Goal: Task Accomplishment & Management: Manage account settings

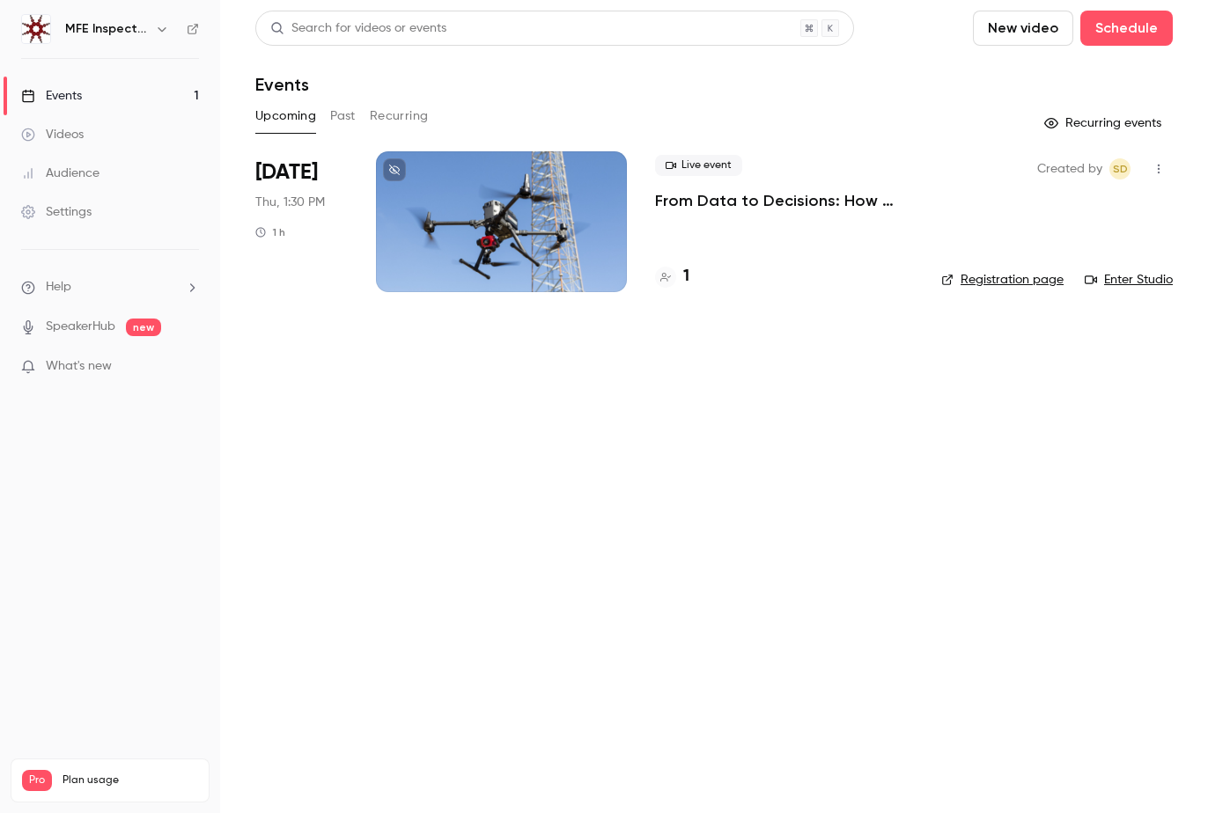
click at [760, 194] on p "From Data to Decisions: How Advanced Sensors Transform Industrial Inspections" at bounding box center [784, 200] width 258 height 21
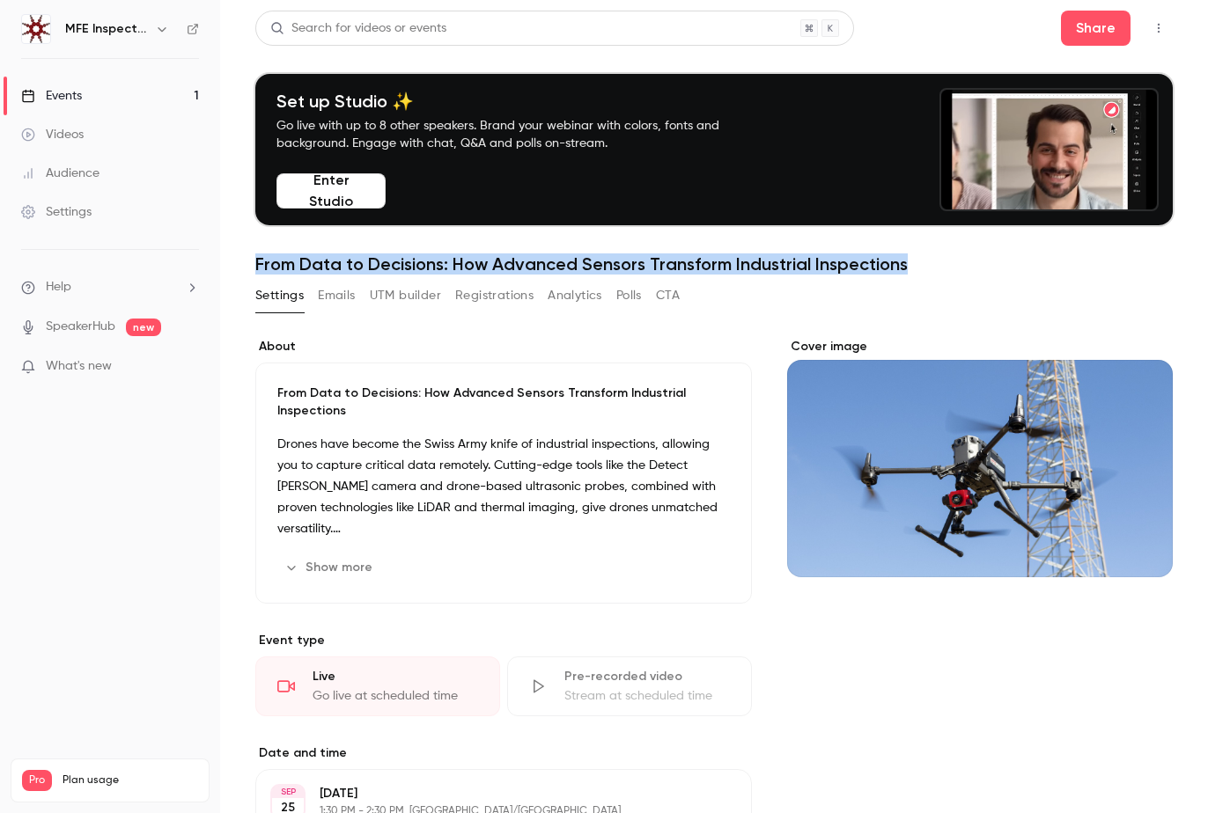
drag, startPoint x: 257, startPoint y: 264, endPoint x: 1032, endPoint y: 269, distance: 775.4
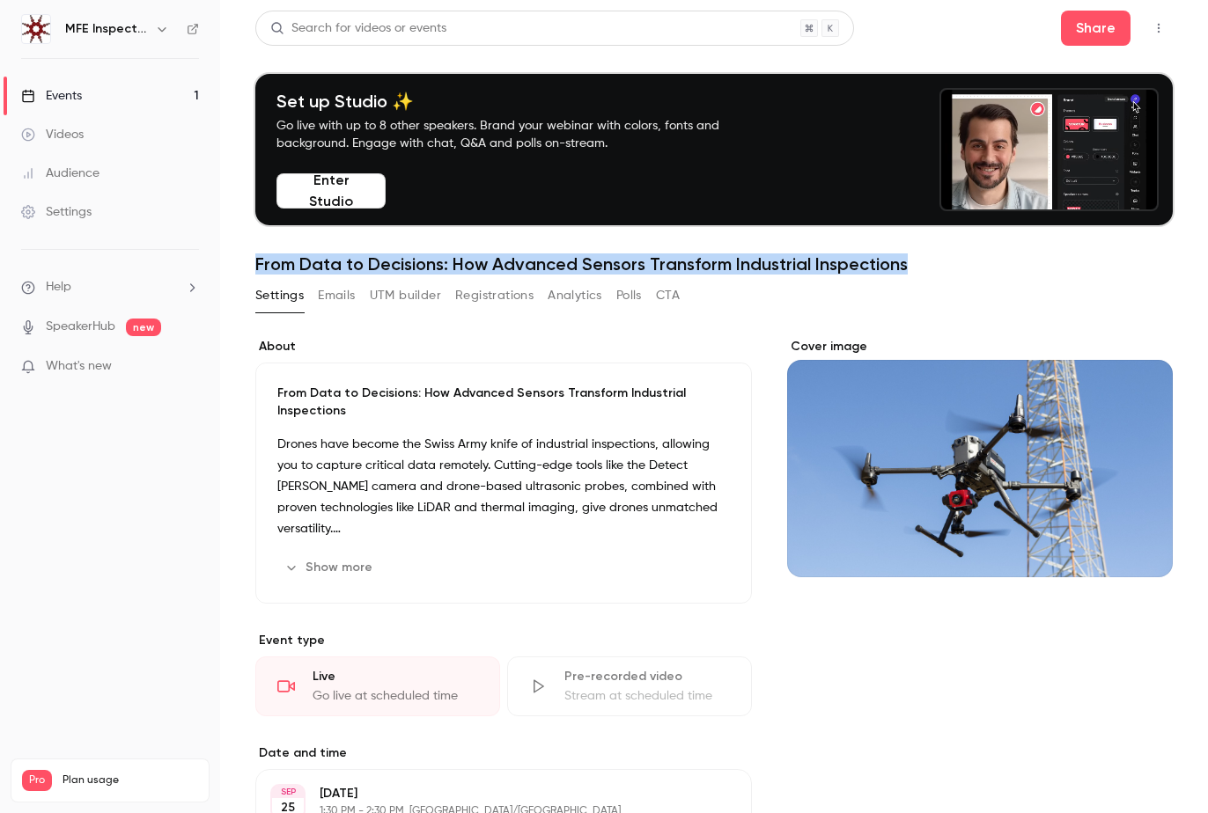
click at [1032, 269] on h1 "From Data to Decisions: How Advanced Sensors Transform Industrial Inspections" at bounding box center [713, 263] width 917 height 21
copy h1 "From Data to Decisions: How Advanced Sensors Transform Industrial Inspections"
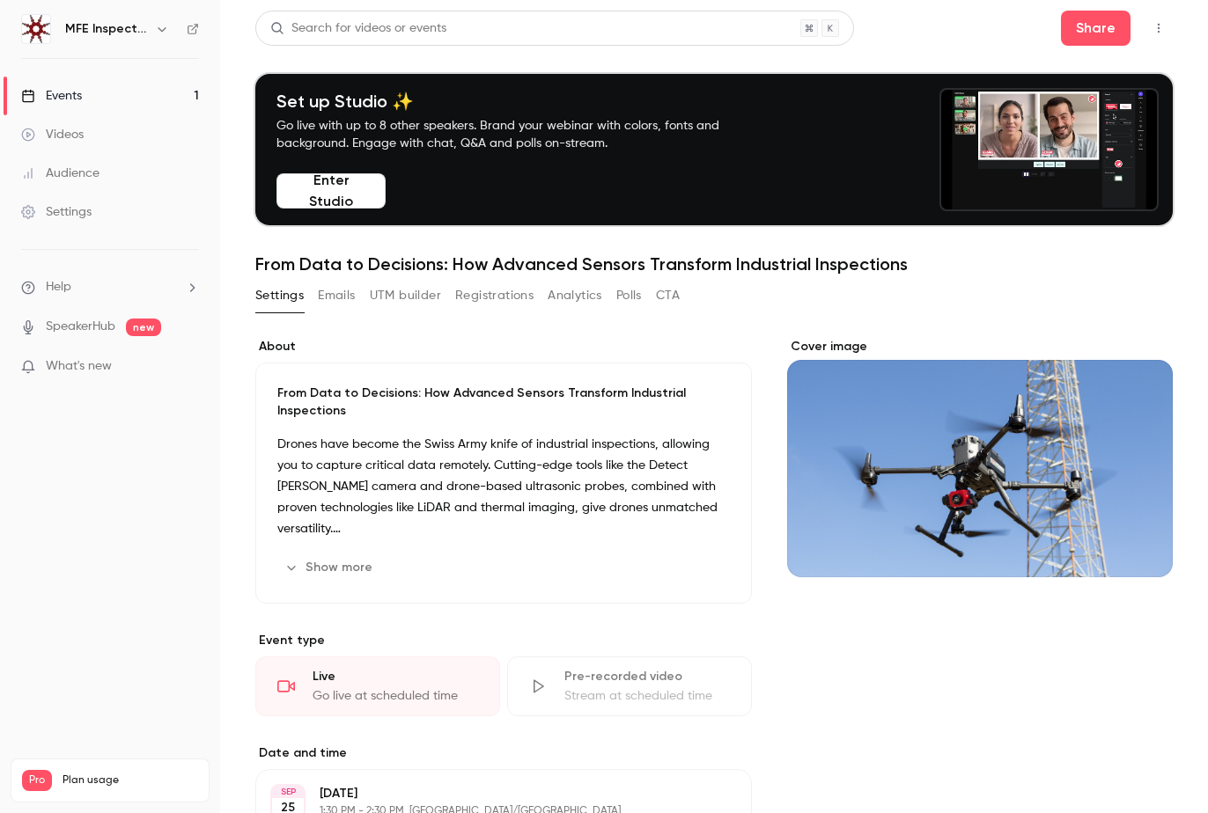
click at [287, 443] on p "Drones have become the Swiss Army knife of industrial inspections, allowing you…" at bounding box center [503, 487] width 452 height 106
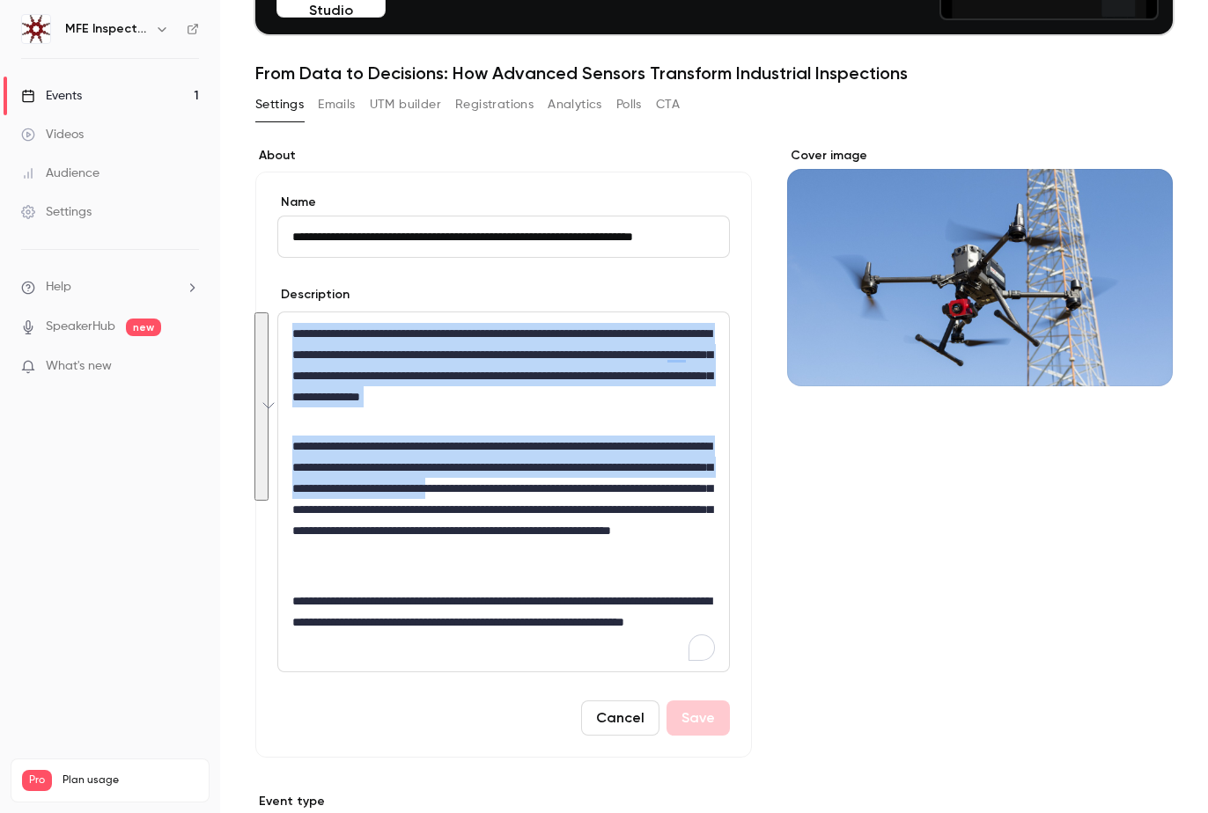
drag, startPoint x: 293, startPoint y: 334, endPoint x: 311, endPoint y: 507, distance: 173.4
click at [311, 507] on div "**********" at bounding box center [503, 491] width 451 height 359
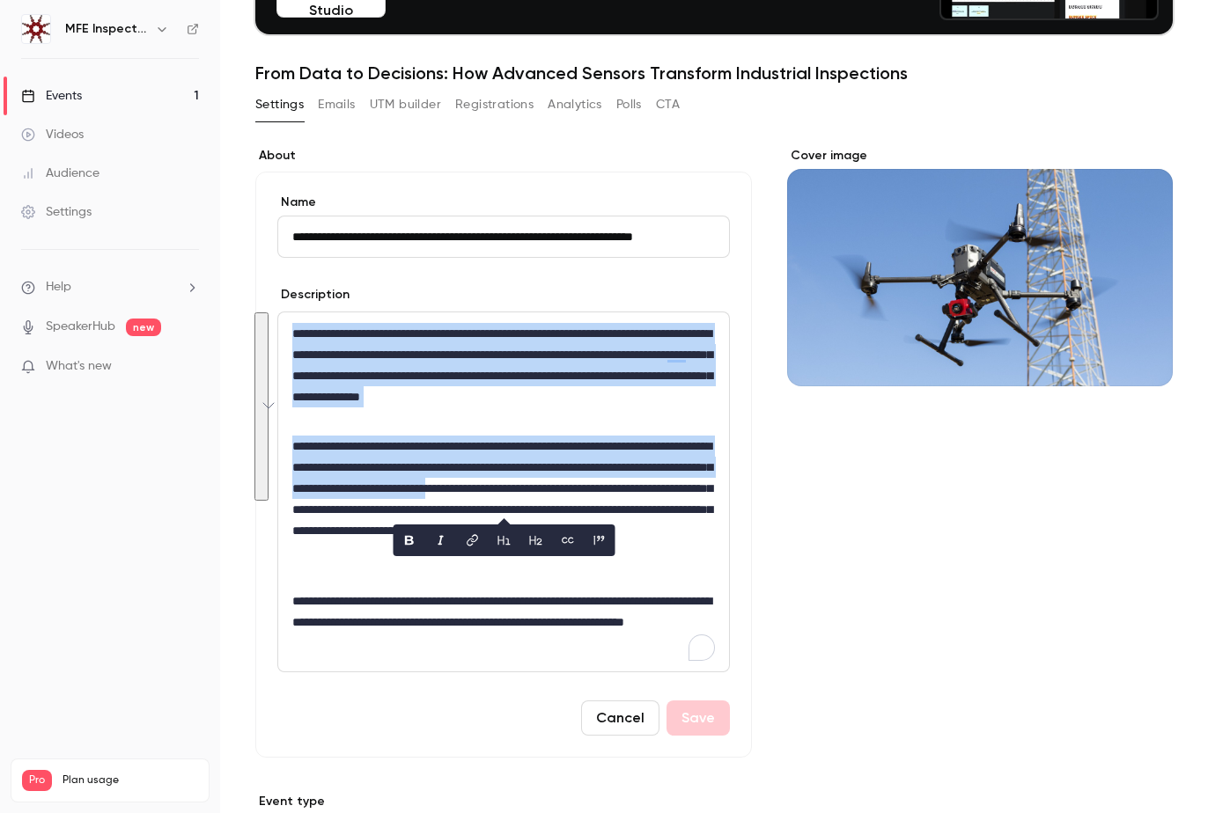
copy div "**********"
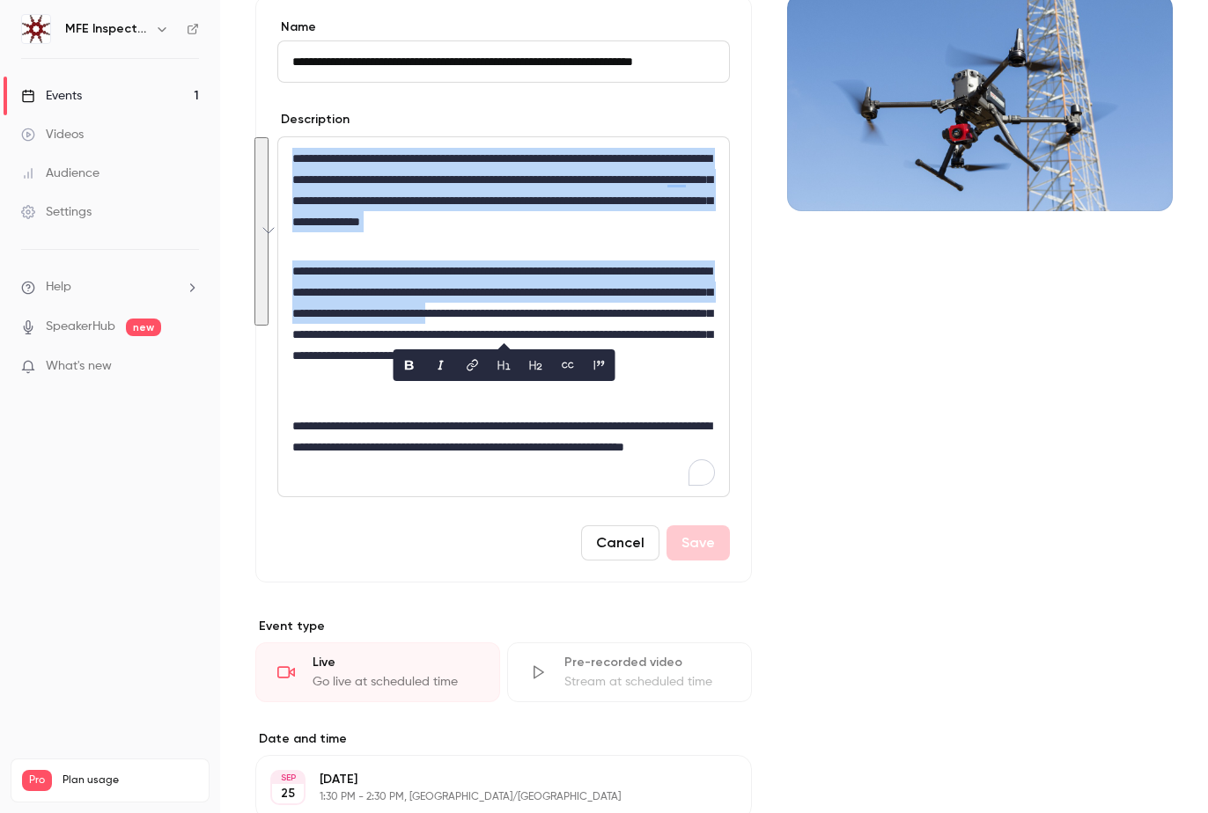
scroll to position [368, 0]
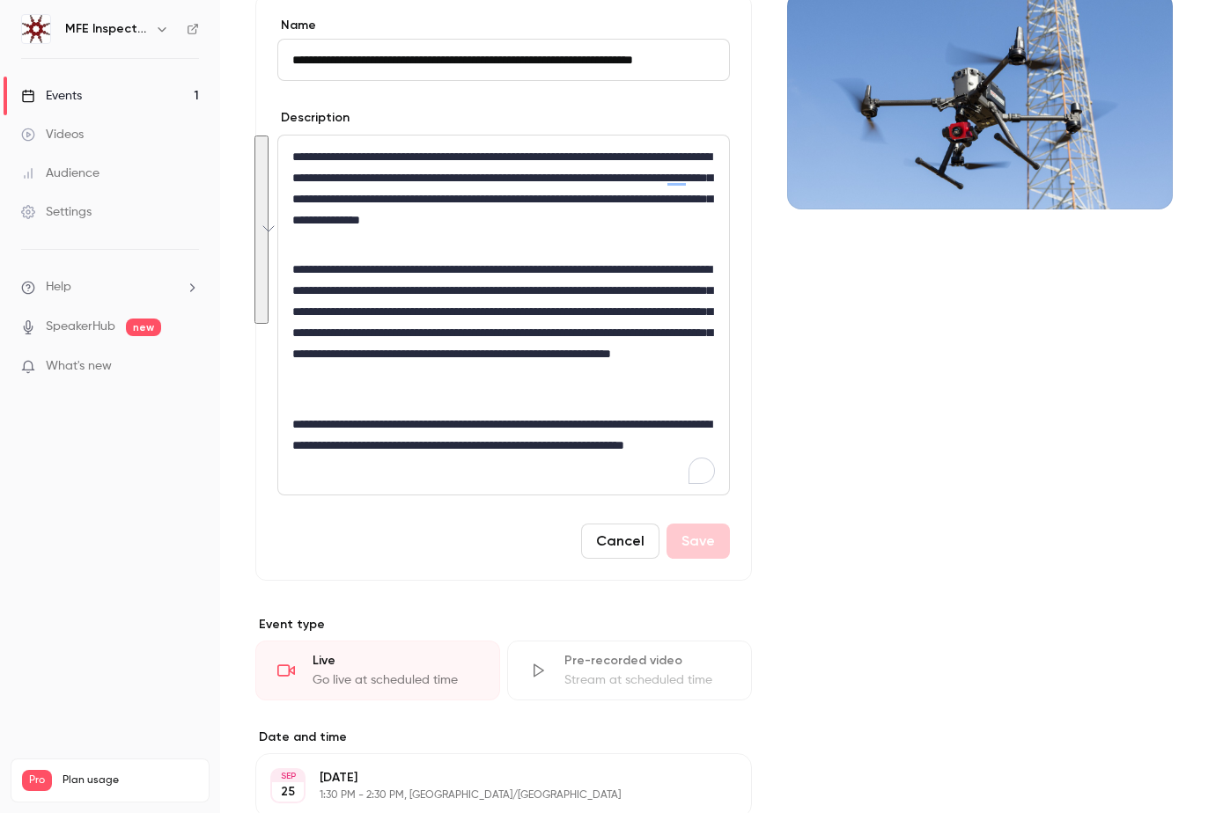
click at [457, 571] on div "**********" at bounding box center [503, 288] width 496 height 586
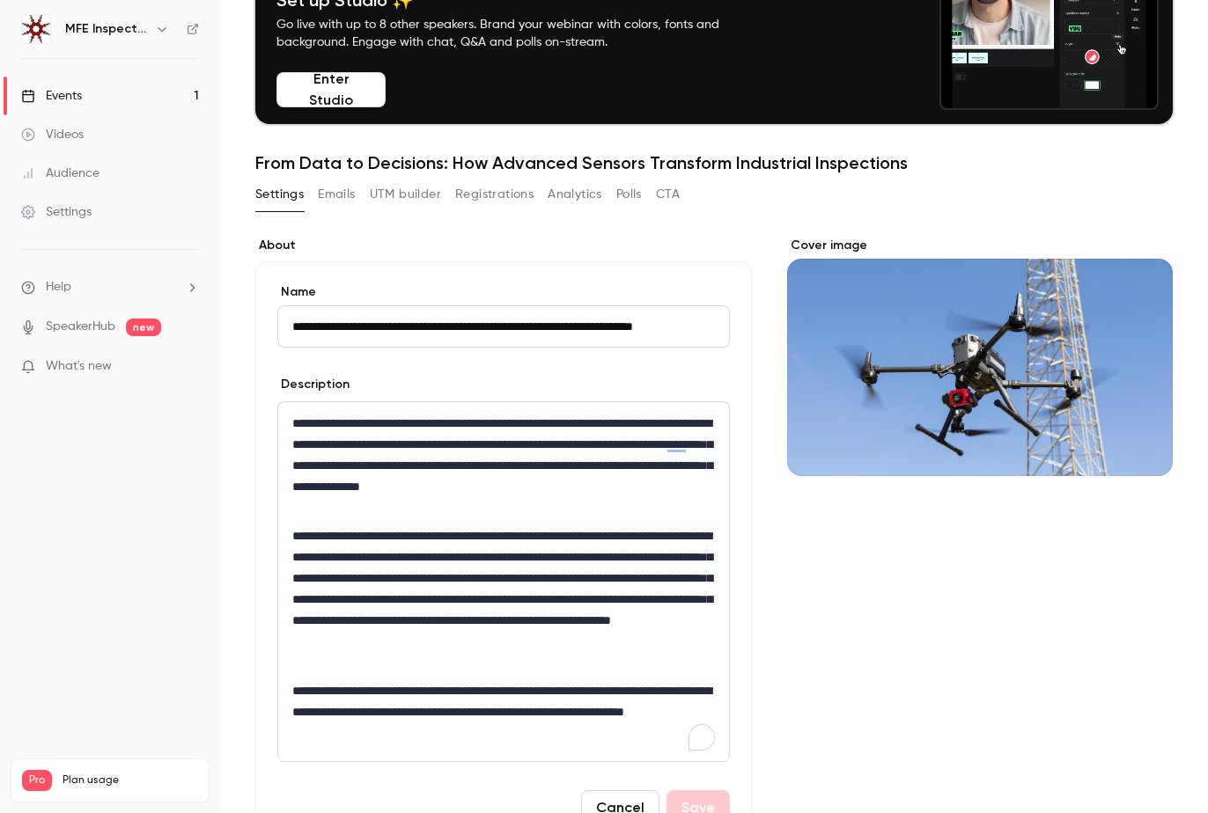
scroll to position [26, 0]
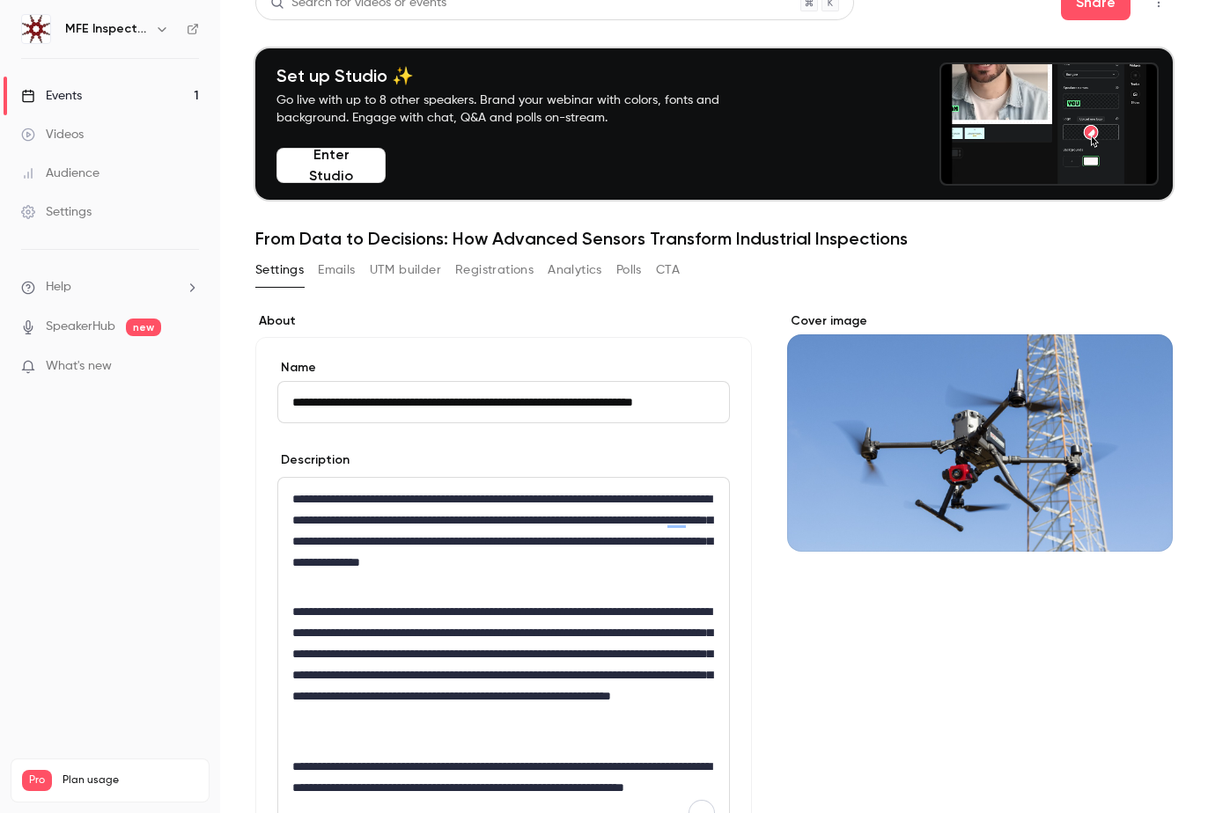
click at [336, 269] on button "Emails" at bounding box center [336, 270] width 37 height 28
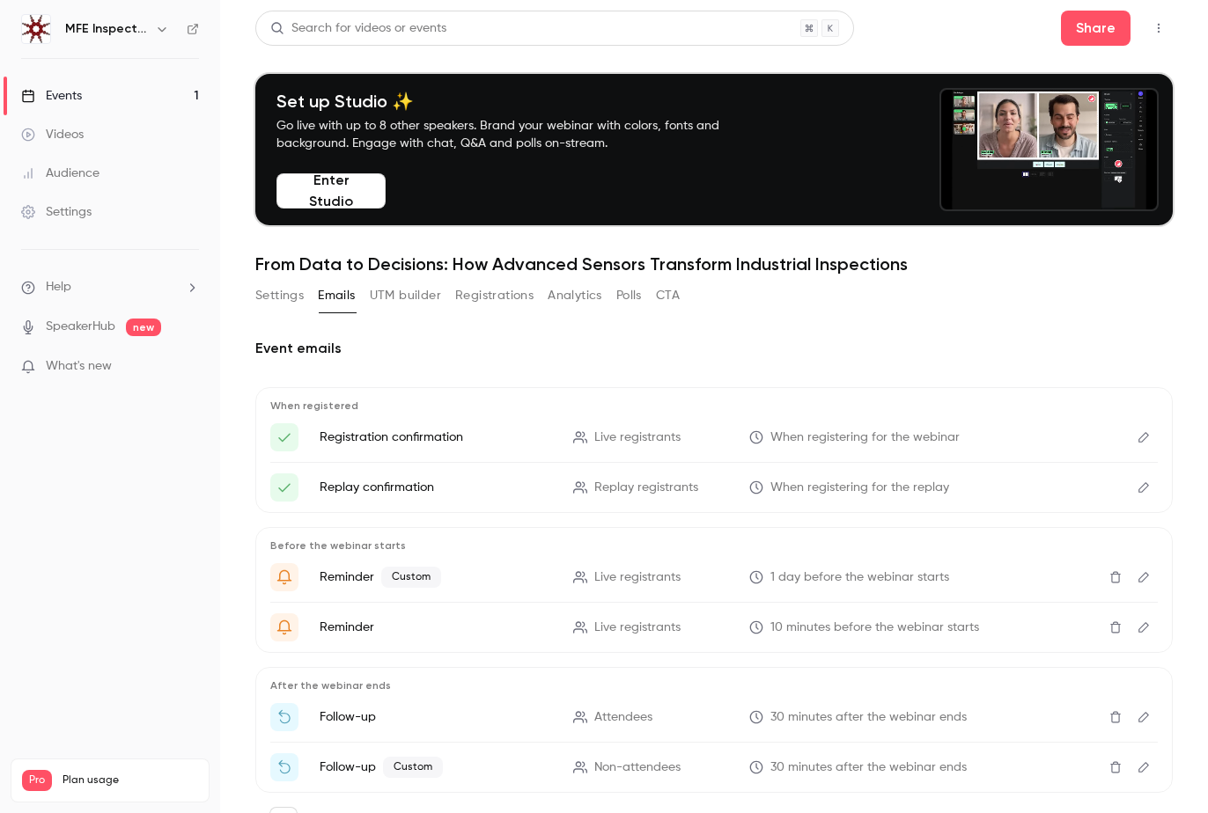
click at [671, 296] on button "CTA" at bounding box center [668, 296] width 24 height 28
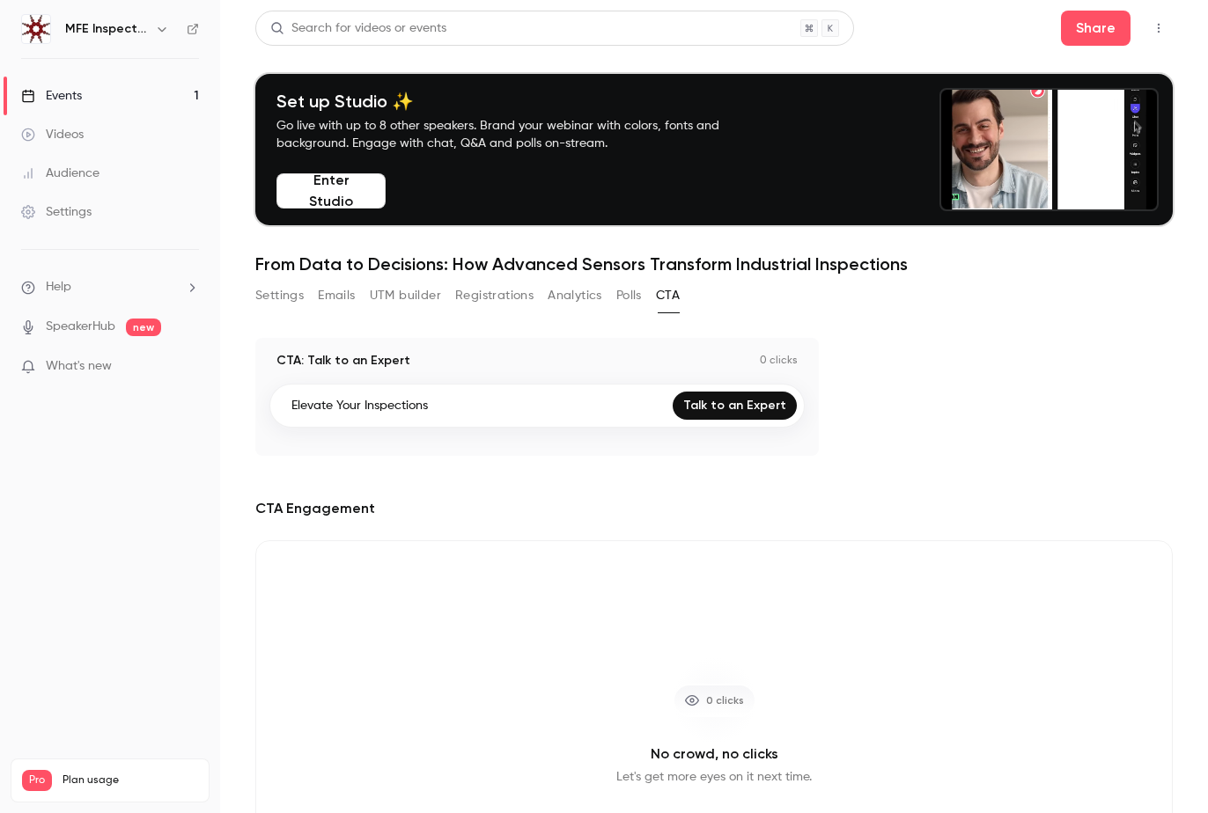
click at [282, 297] on button "Settings" at bounding box center [279, 296] width 48 height 28
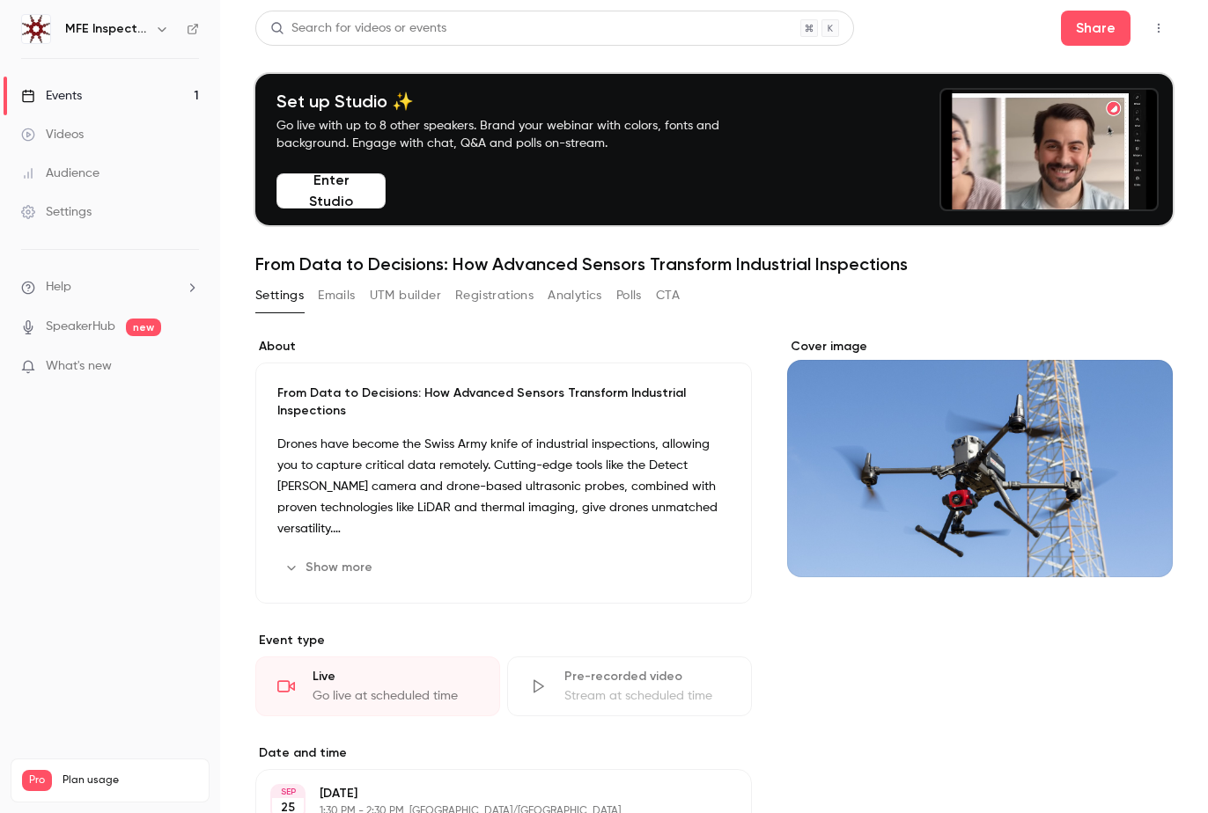
click at [335, 298] on button "Emails" at bounding box center [336, 296] width 37 height 28
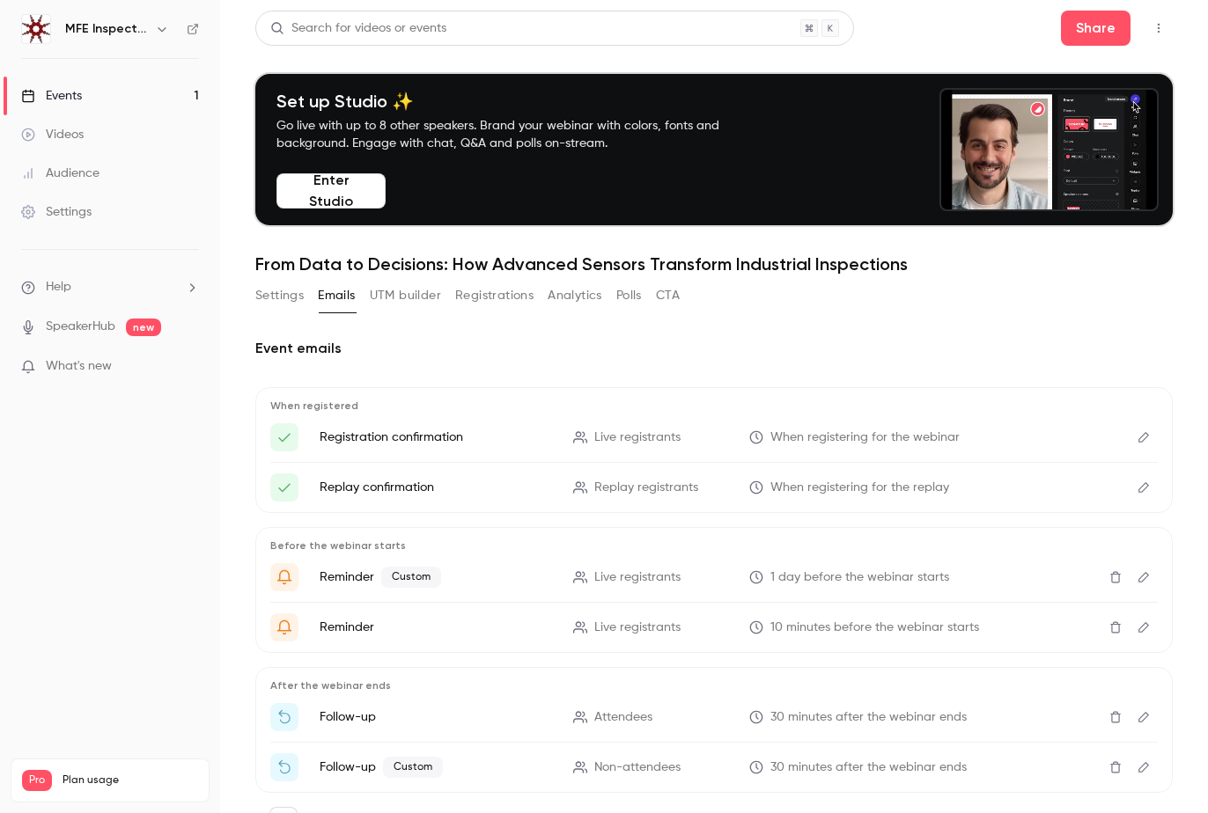
scroll to position [82, 0]
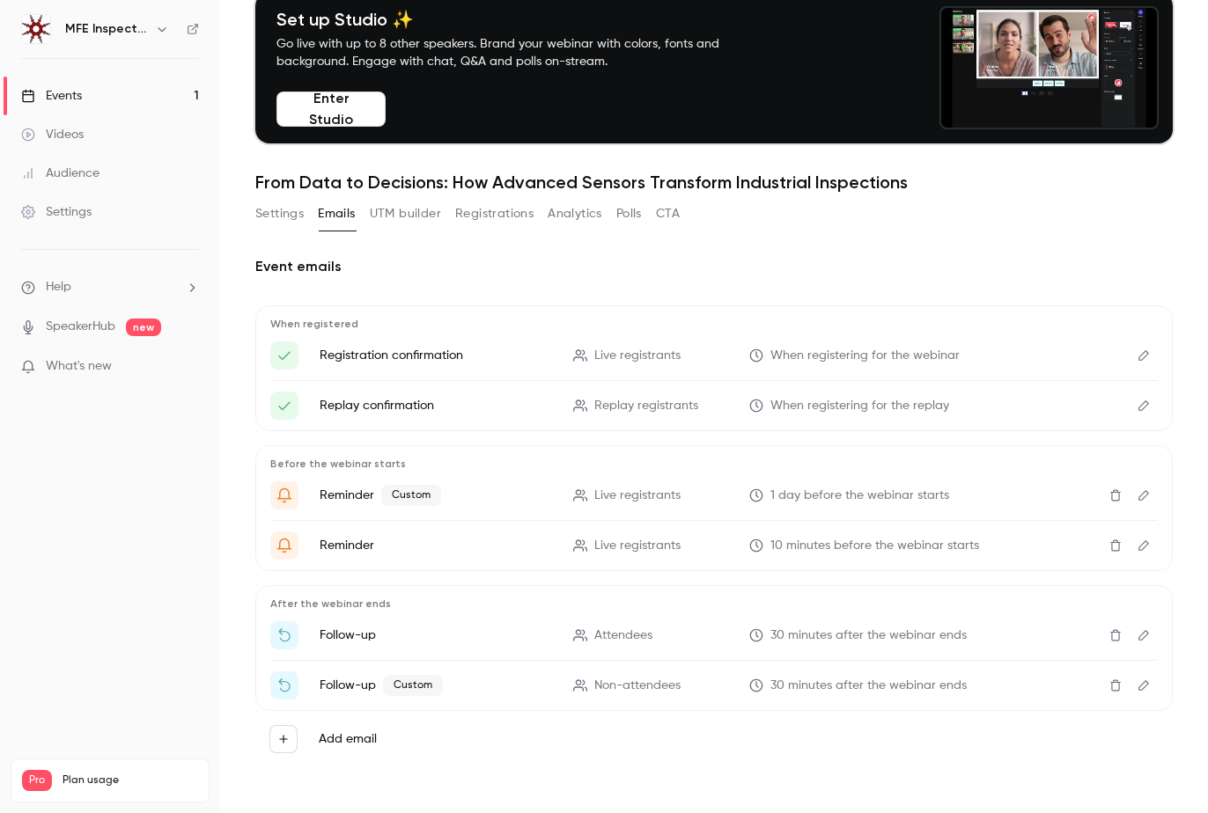
click at [283, 357] on icon "Here's your access link to {{ event_name }}!" at bounding box center [284, 356] width 12 height 9
click at [424, 353] on p "Registration confirmation" at bounding box center [435, 356] width 232 height 18
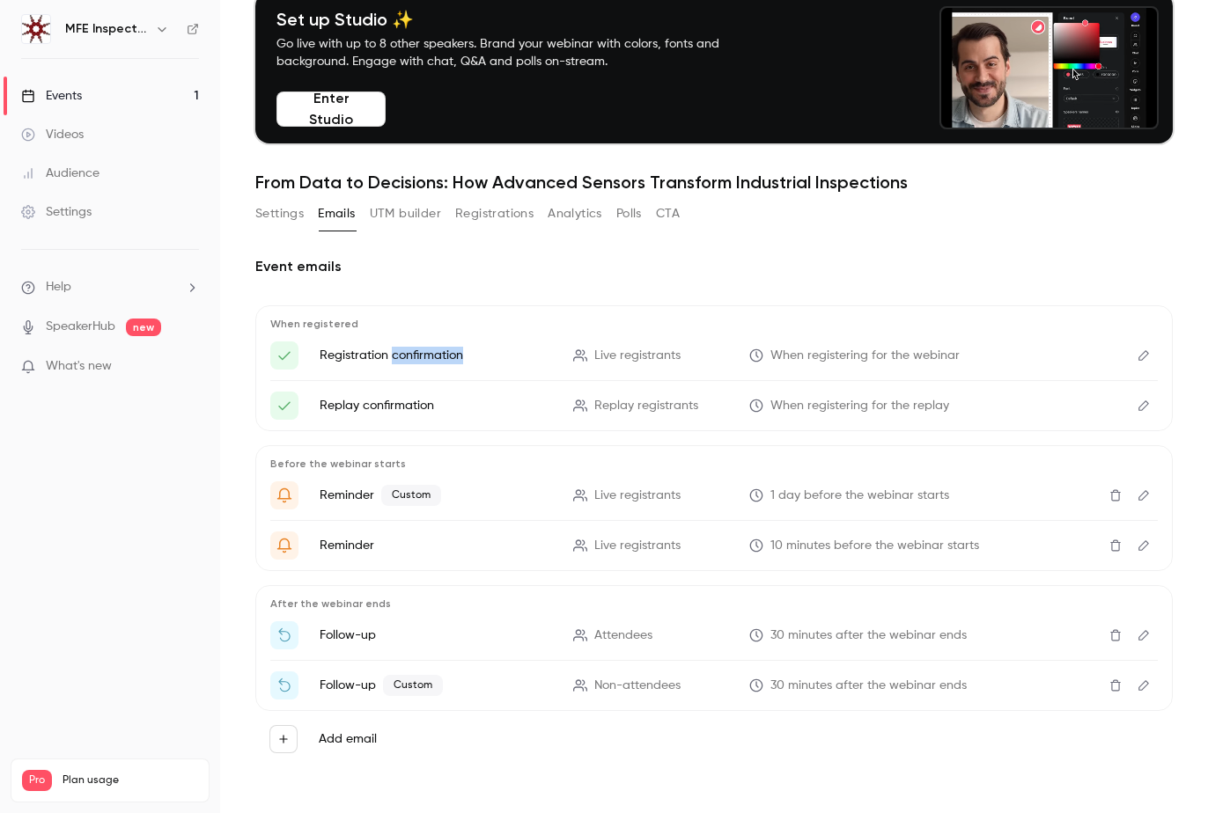
click at [424, 353] on p "Registration confirmation" at bounding box center [435, 356] width 232 height 18
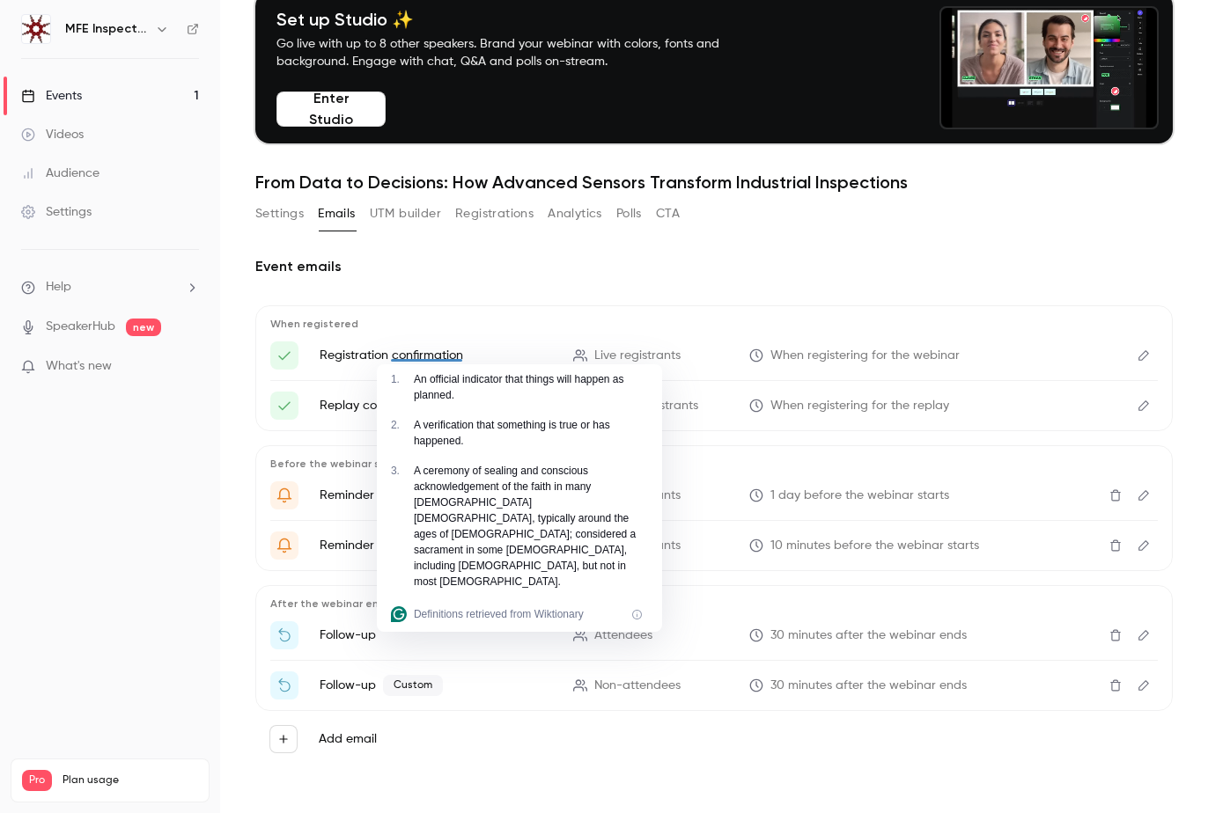
click at [801, 349] on span "When registering for the webinar" at bounding box center [864, 356] width 189 height 18
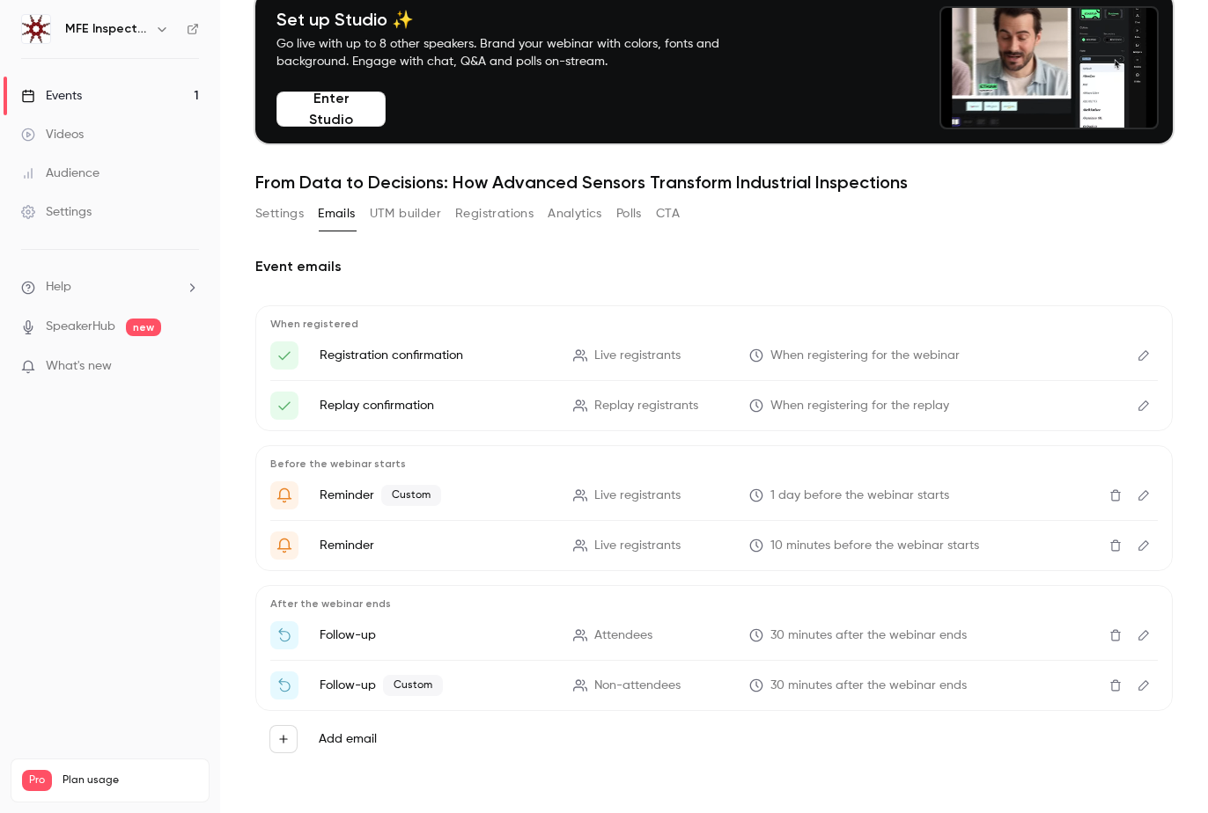
click at [427, 364] on p "Registration confirmation" at bounding box center [435, 356] width 232 height 18
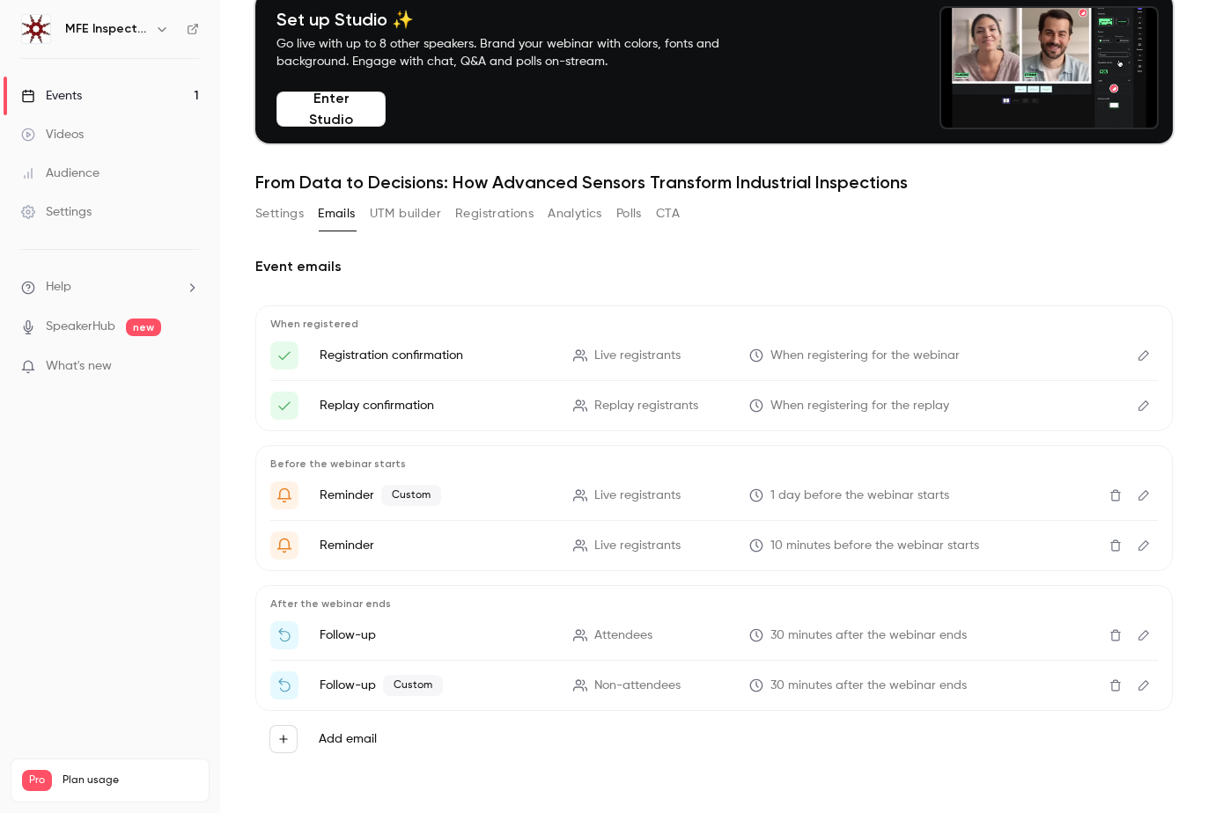
click at [426, 345] on li "Registration confirmation Live registrants When registering for the webinar" at bounding box center [713, 356] width 887 height 28
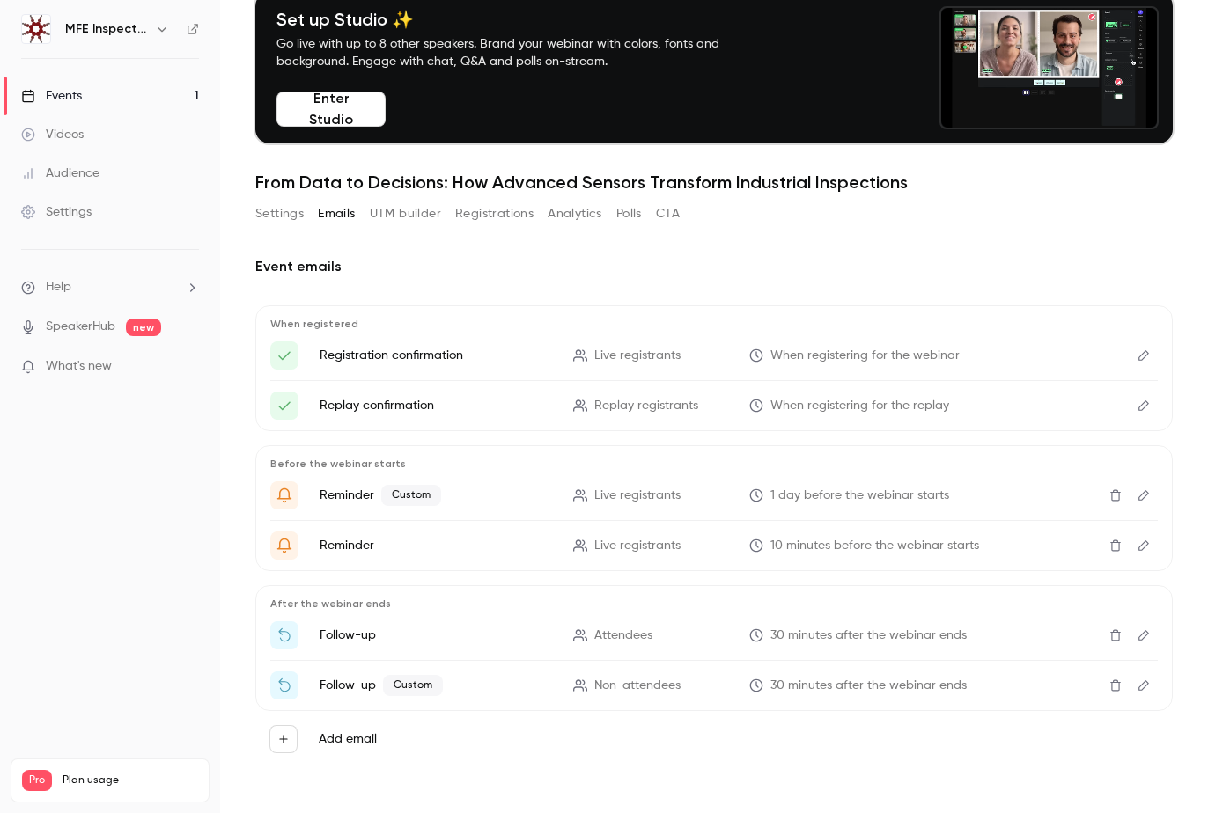
click at [1142, 355] on icon "Edit" at bounding box center [1143, 355] width 11 height 11
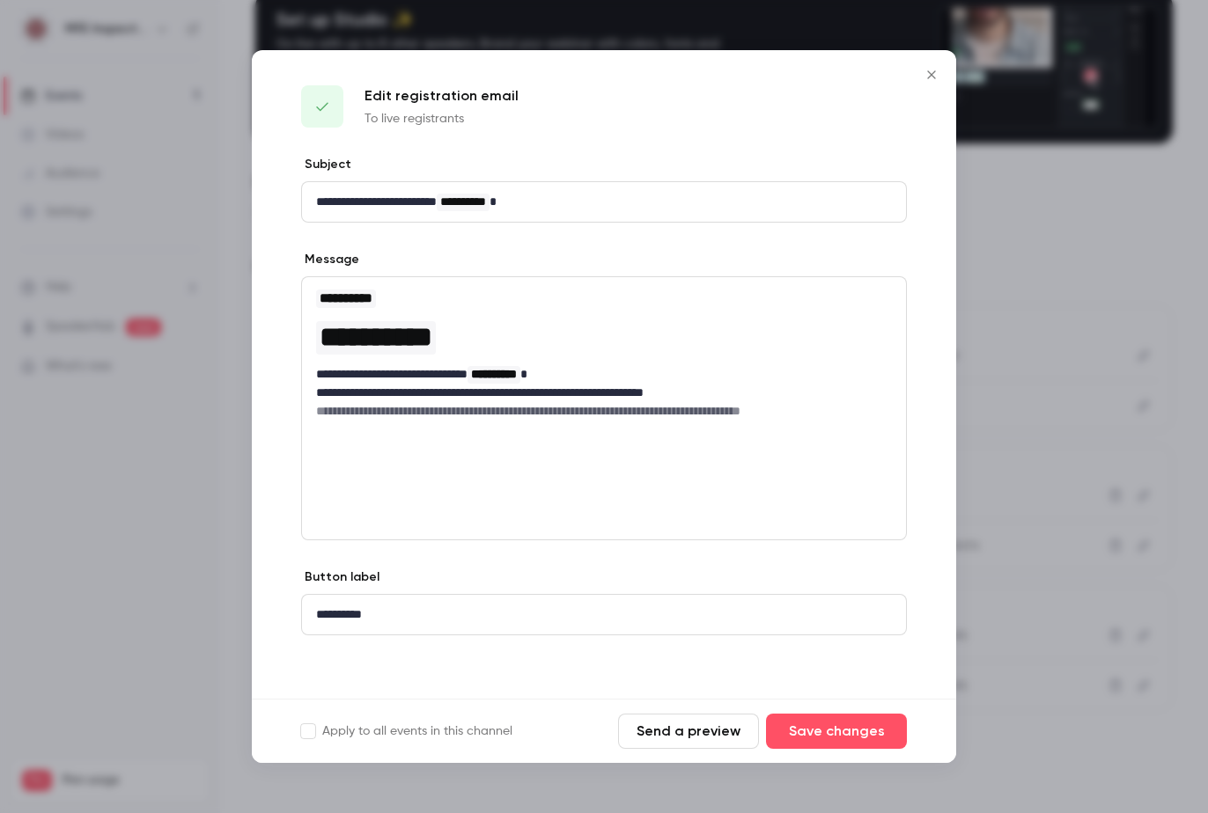
click at [928, 75] on icon "Close" at bounding box center [931, 75] width 21 height 14
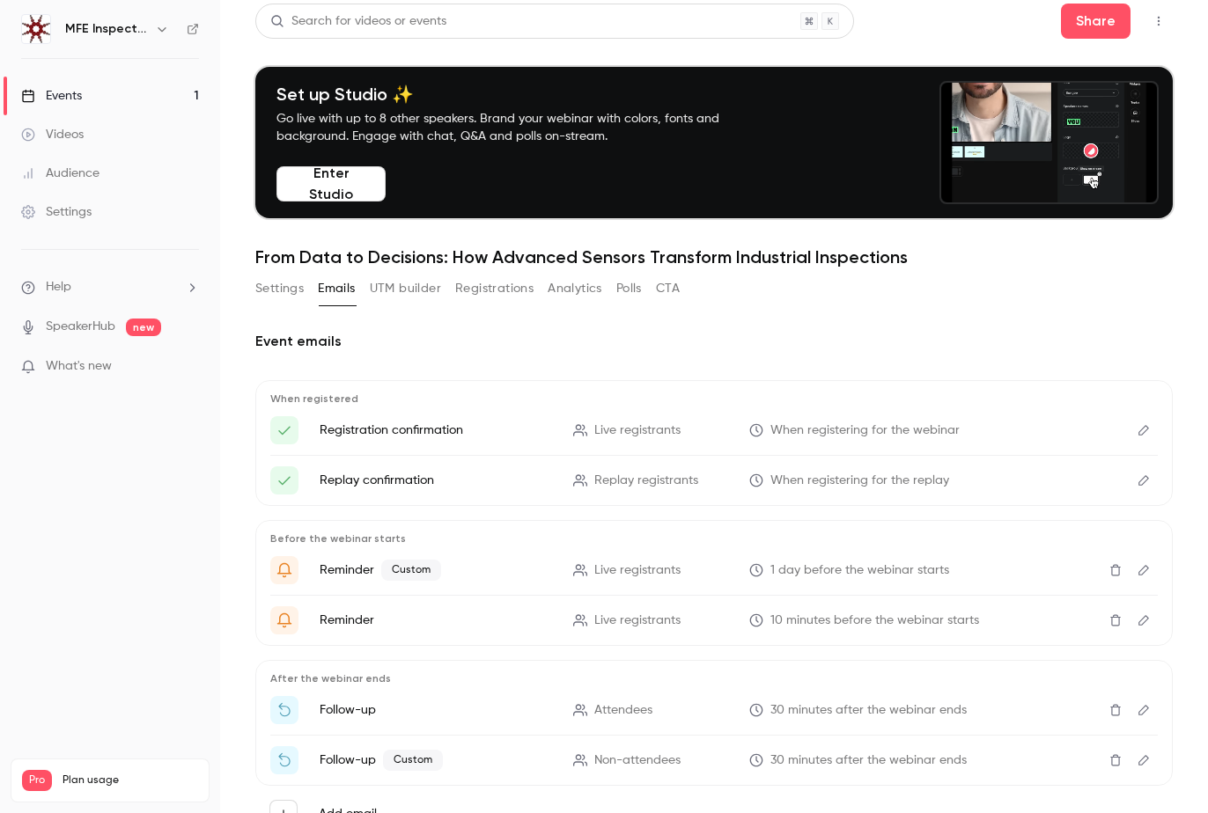
scroll to position [0, 0]
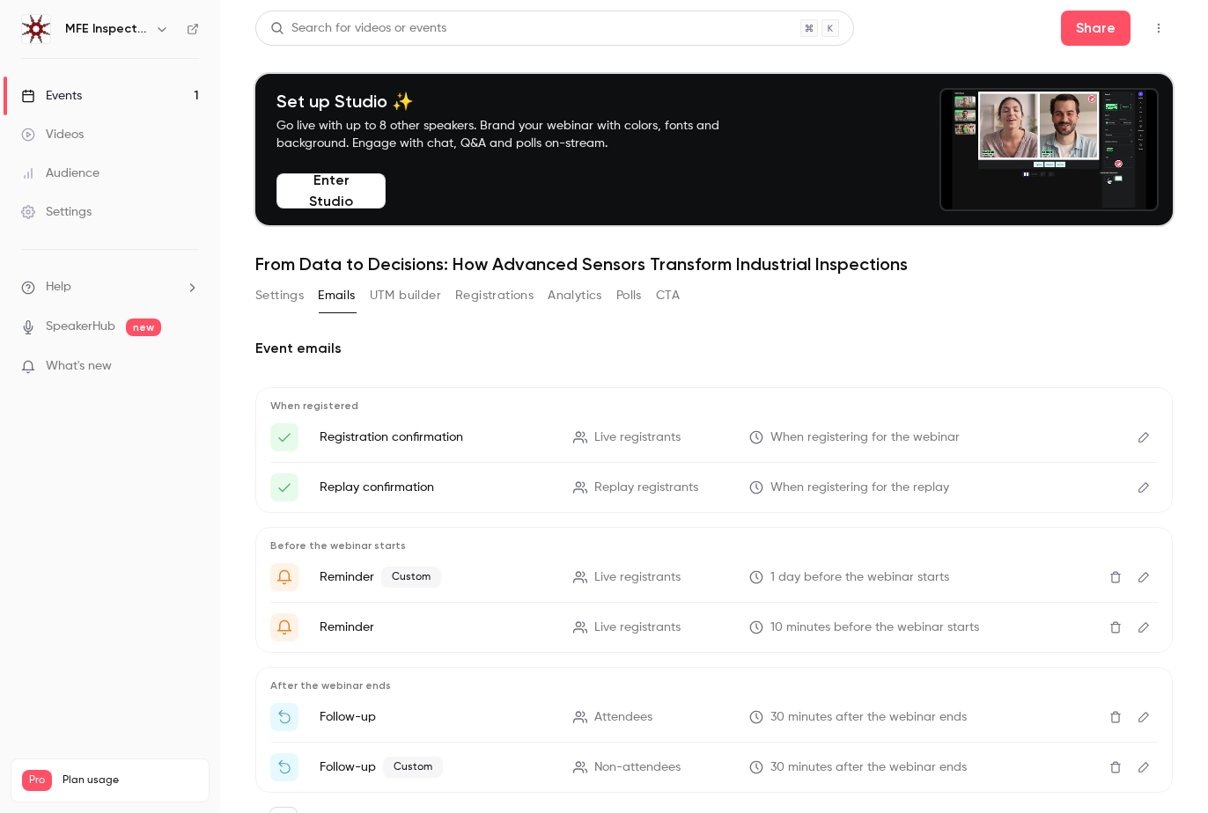
click at [62, 209] on div "Settings" at bounding box center [56, 212] width 70 height 18
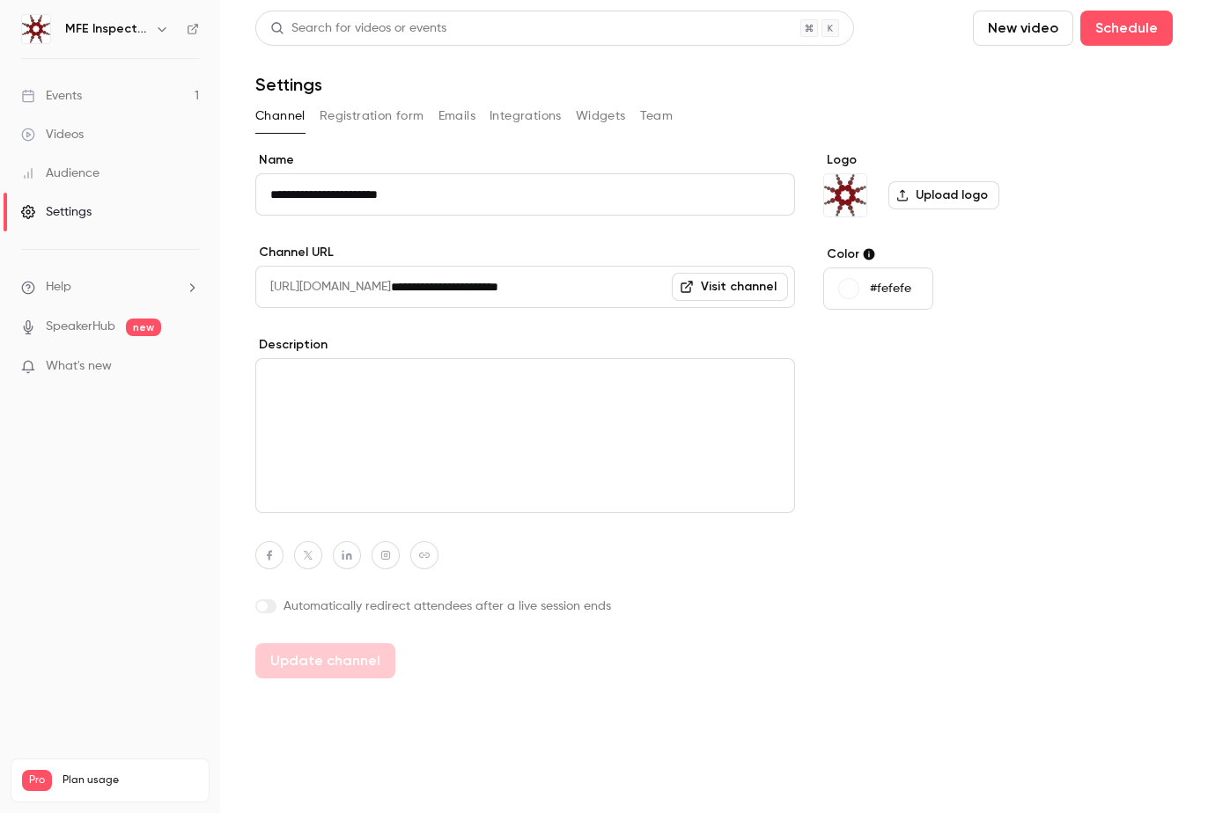
click at [387, 116] on button "Registration form" at bounding box center [371, 116] width 105 height 28
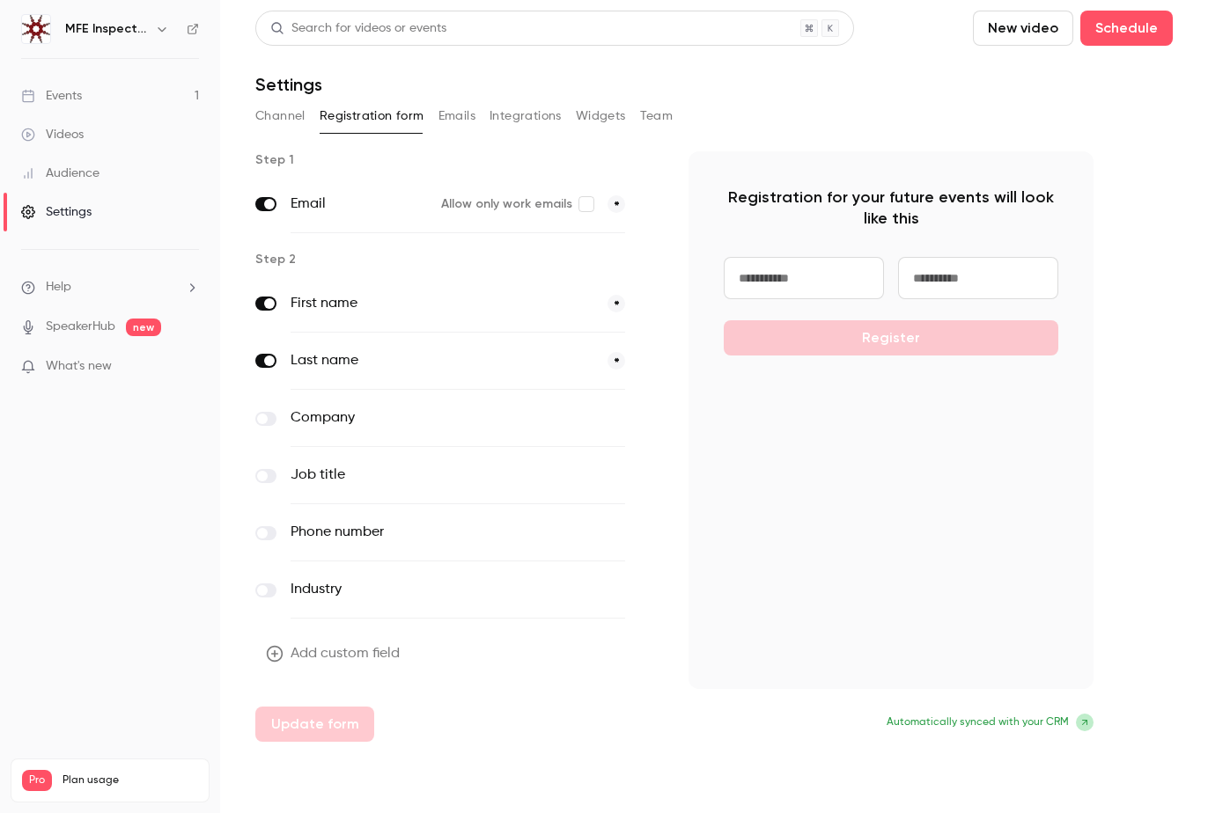
click at [466, 120] on button "Emails" at bounding box center [456, 116] width 37 height 28
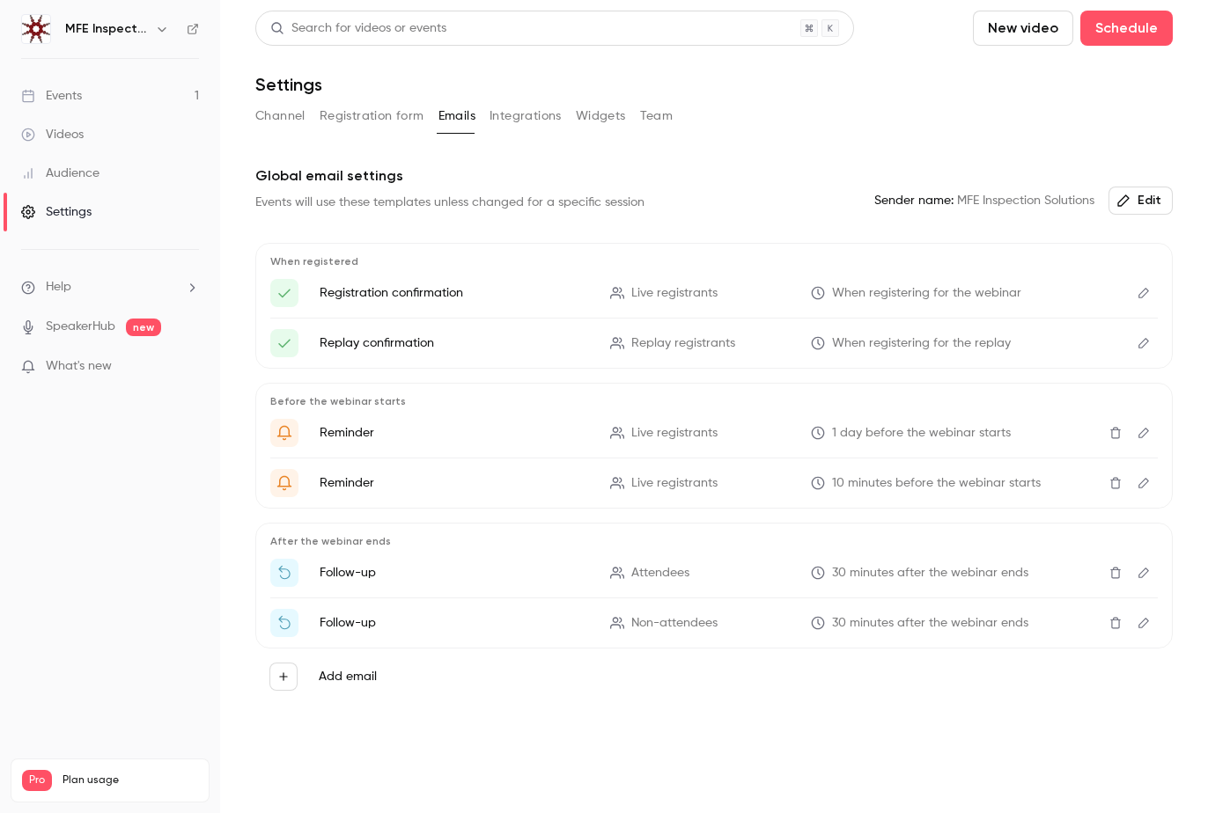
click at [541, 124] on button "Integrations" at bounding box center [525, 116] width 72 height 28
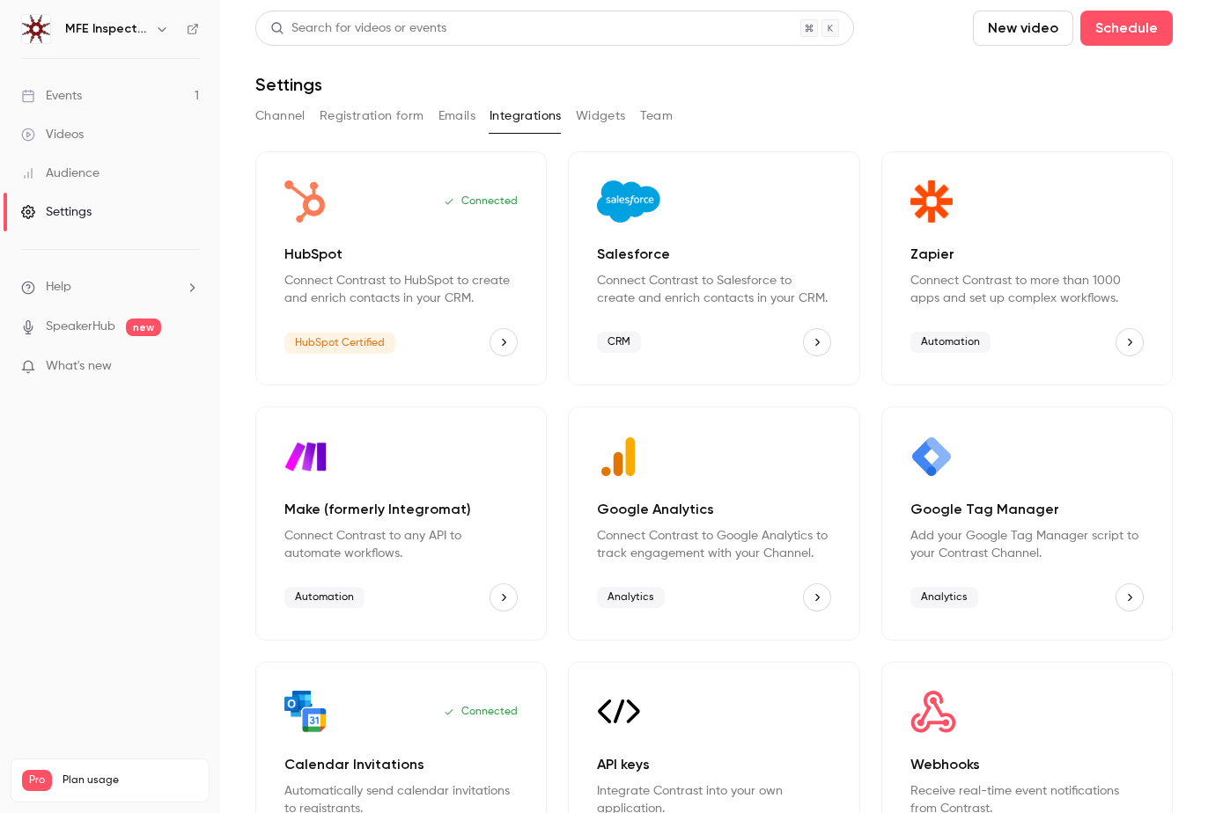
click at [598, 123] on button "Widgets" at bounding box center [601, 116] width 50 height 28
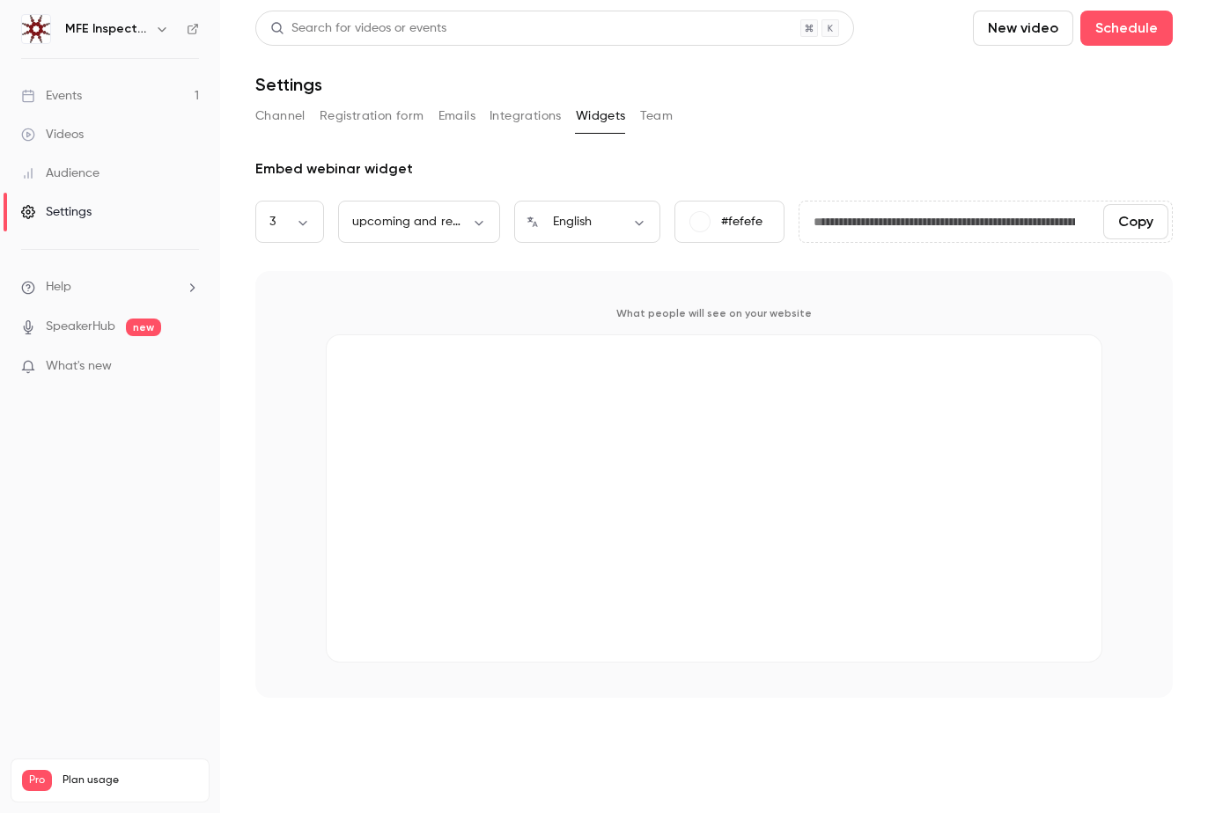
click at [652, 119] on button "Team" at bounding box center [656, 116] width 33 height 28
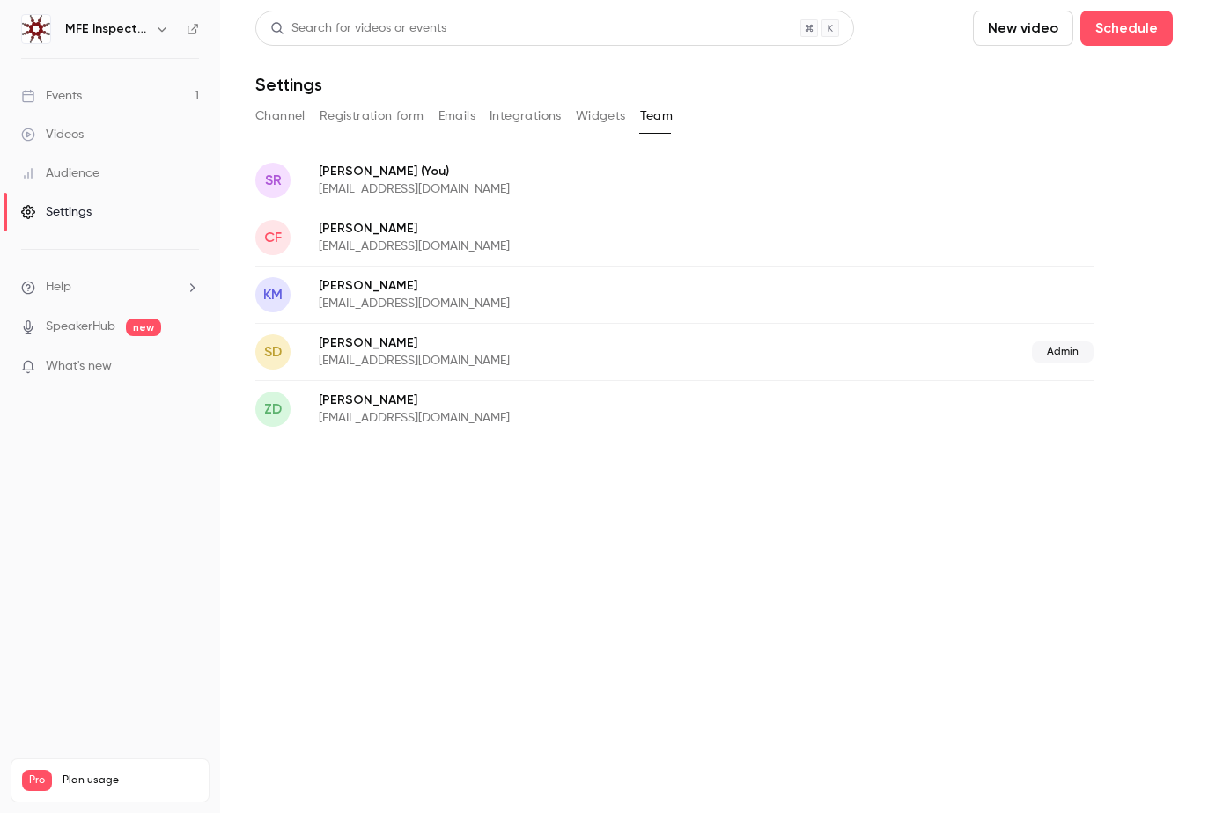
click at [377, 114] on button "Registration form" at bounding box center [371, 116] width 105 height 28
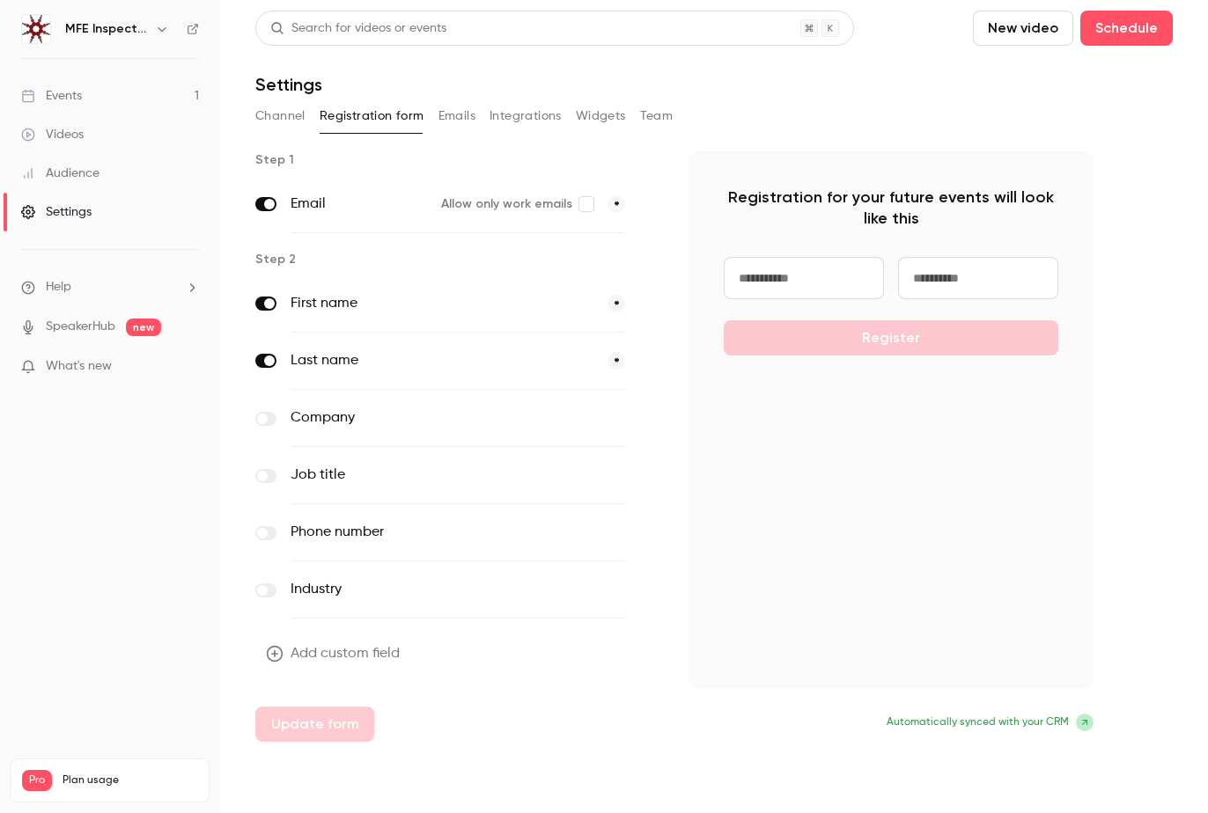
click at [286, 120] on button "Channel" at bounding box center [280, 116] width 50 height 28
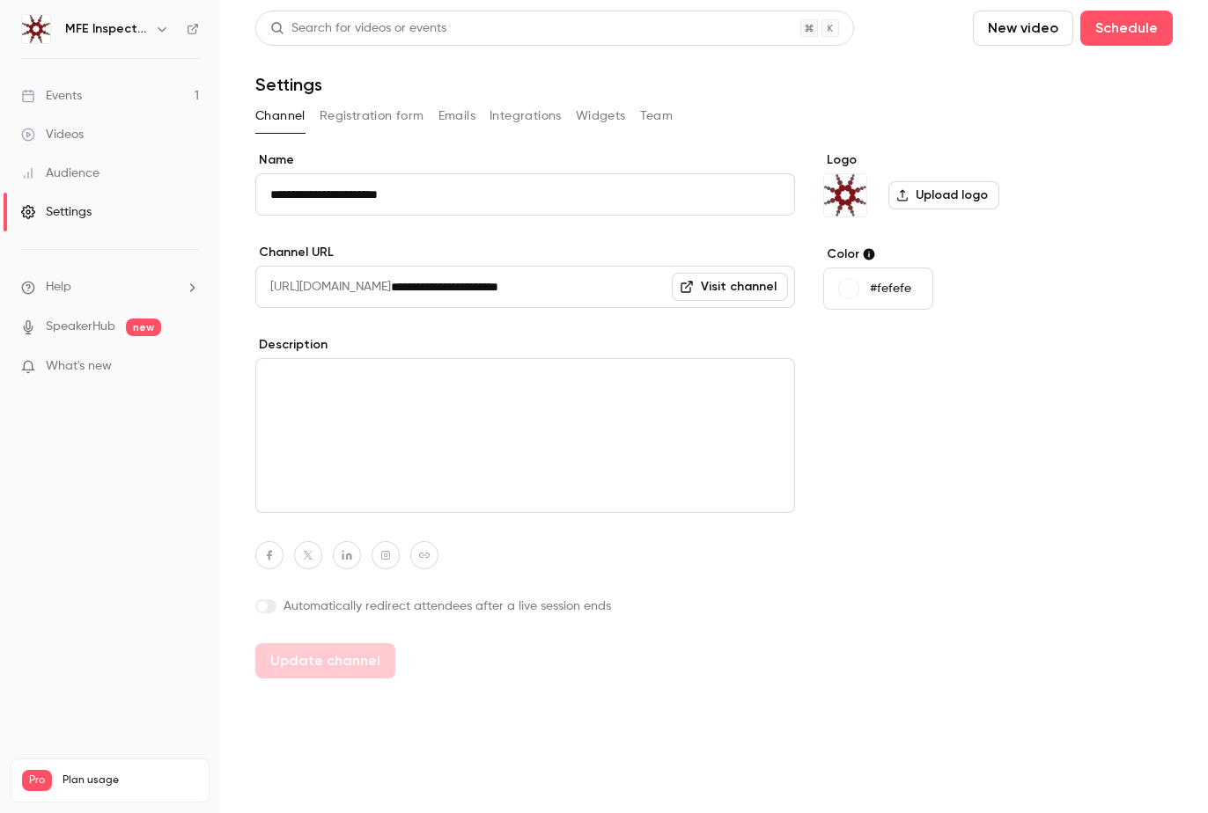
click at [370, 84] on div "Settings" at bounding box center [713, 84] width 917 height 21
click at [64, 101] on div "Events" at bounding box center [51, 96] width 61 height 18
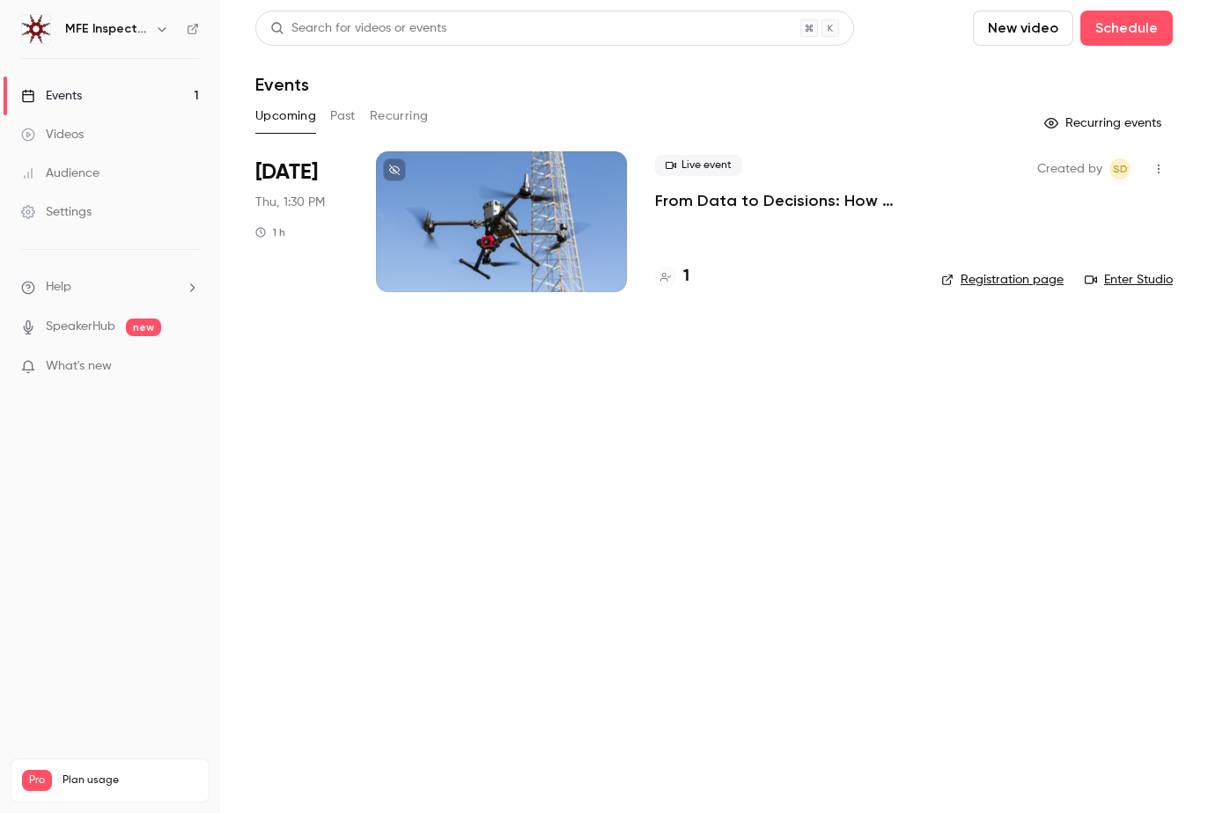
click at [1020, 277] on link "Registration page" at bounding box center [1002, 280] width 122 height 18
